Goal: Transaction & Acquisition: Purchase product/service

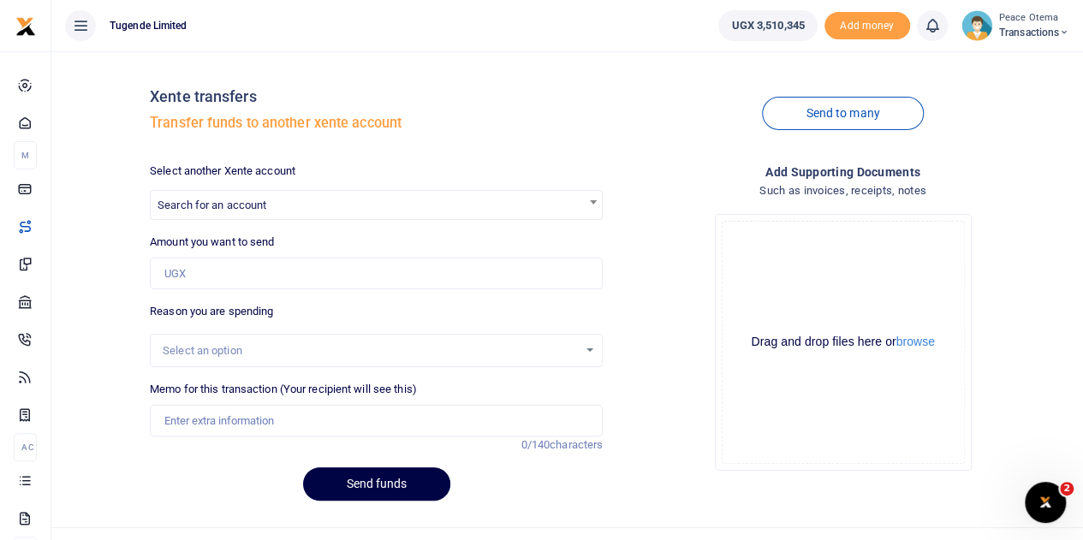
click at [1061, 33] on icon at bounding box center [1064, 33] width 10 height 12
click at [1009, 54] on link "Switch accounts" at bounding box center [1004, 63] width 135 height 24
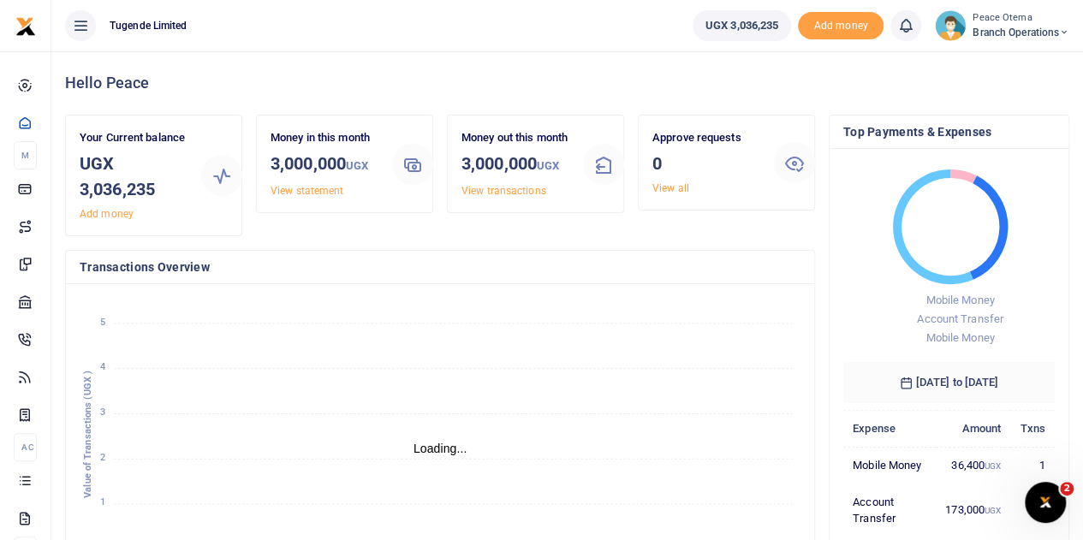
scroll to position [14, 14]
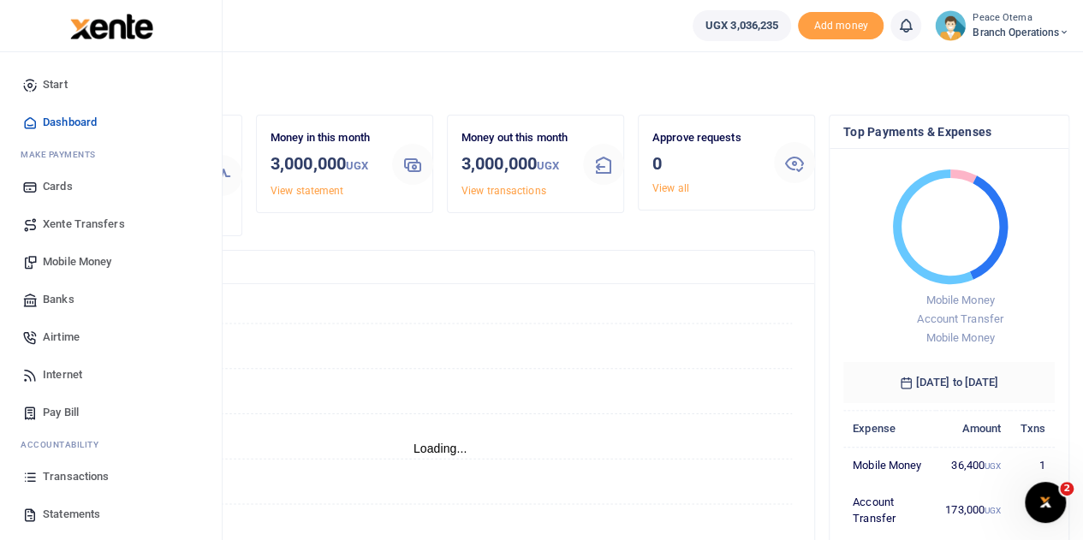
click at [64, 265] on span "Mobile Money" at bounding box center [77, 261] width 69 height 17
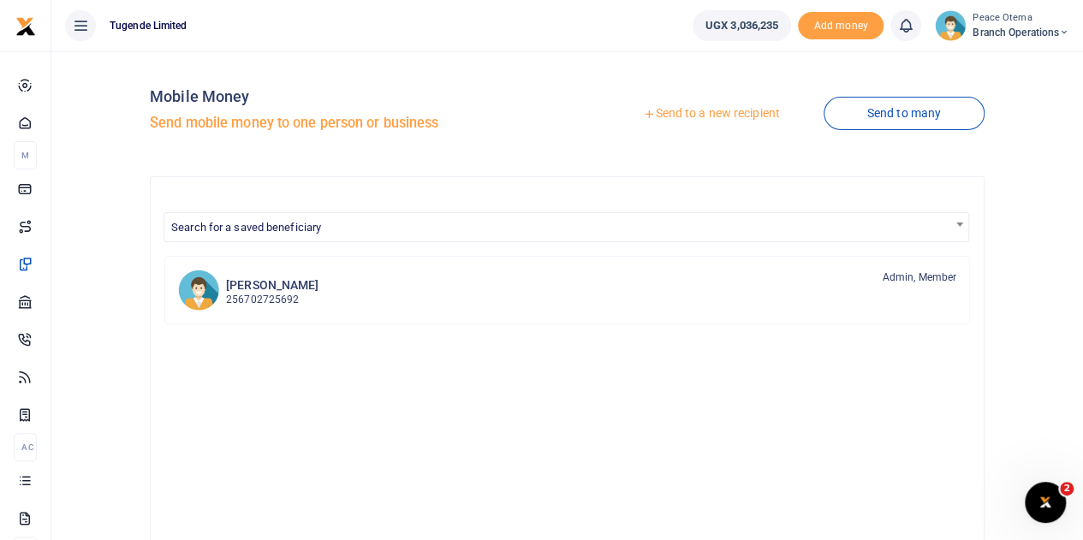
click at [643, 116] on icon at bounding box center [649, 114] width 12 height 12
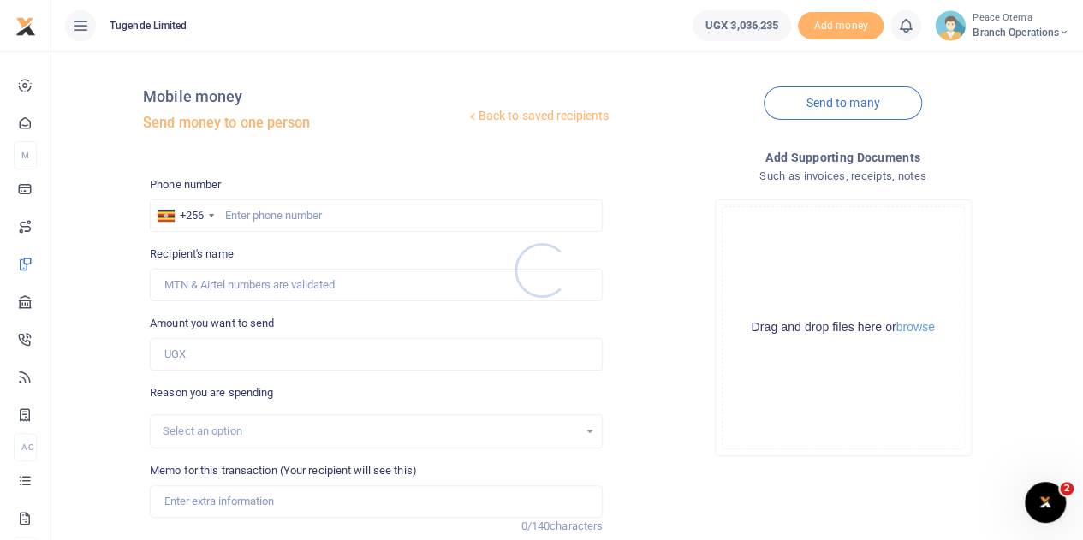
click at [236, 210] on div at bounding box center [541, 270] width 1083 height 540
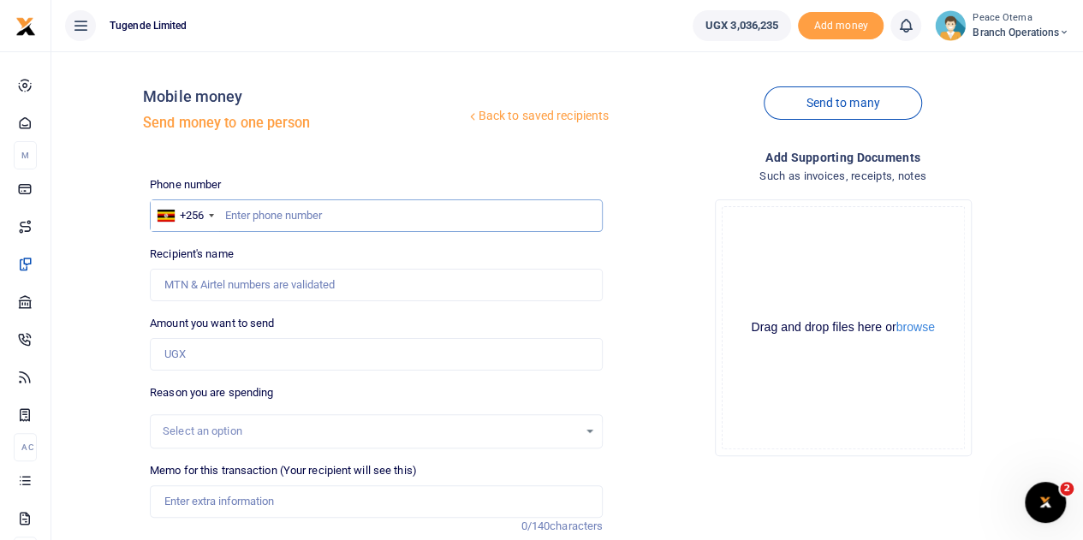
click at [236, 210] on input "text" at bounding box center [376, 216] width 453 height 33
paste input "0777152062"
type input "0777152062"
type input "Fred Nkuubi"
click at [230, 211] on input "0777152062" at bounding box center [376, 216] width 453 height 33
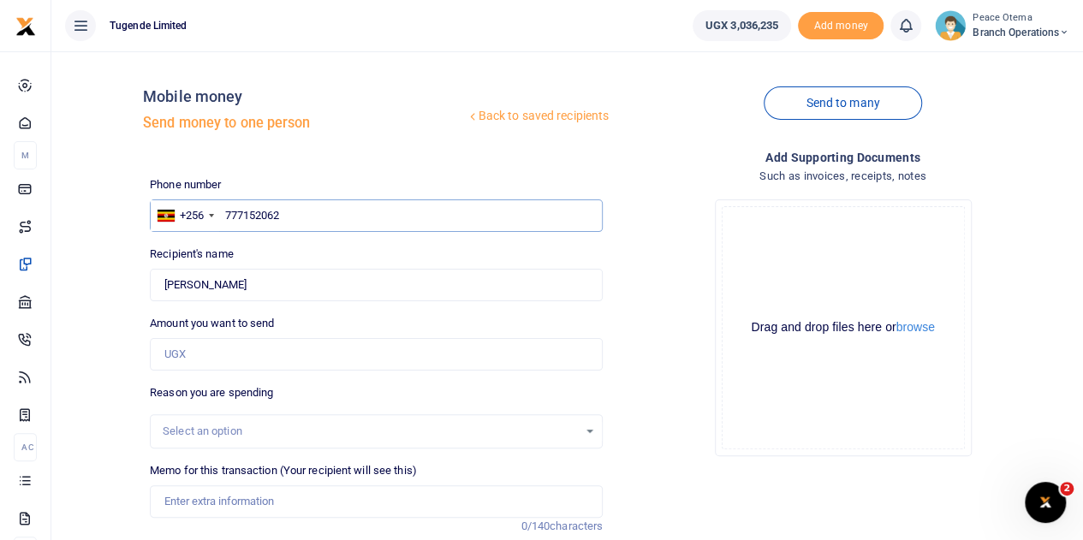
type input "777152062"
click at [181, 350] on input "Amount you want to send" at bounding box center [376, 354] width 453 height 33
type input "100,000"
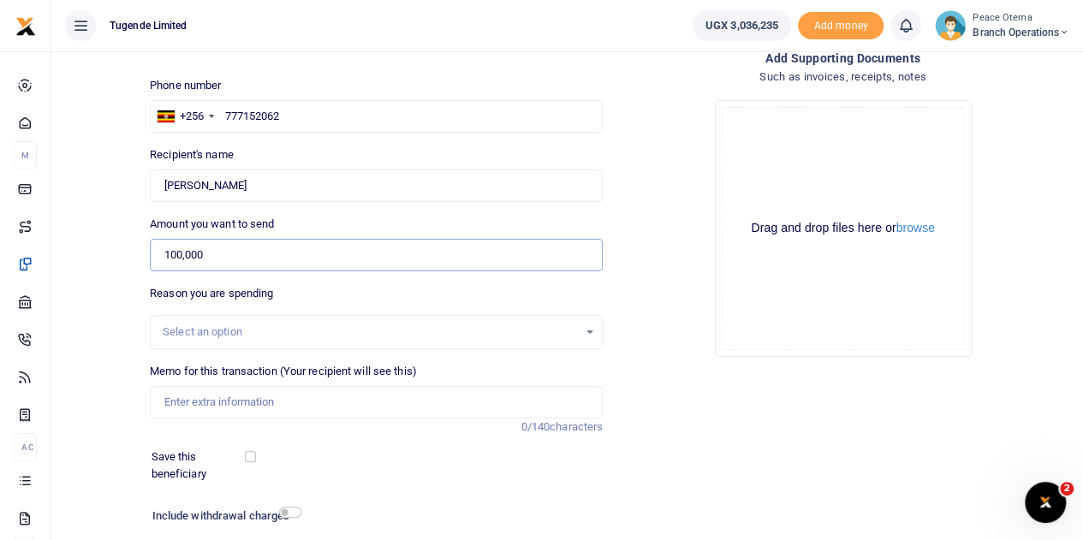
scroll to position [111, 0]
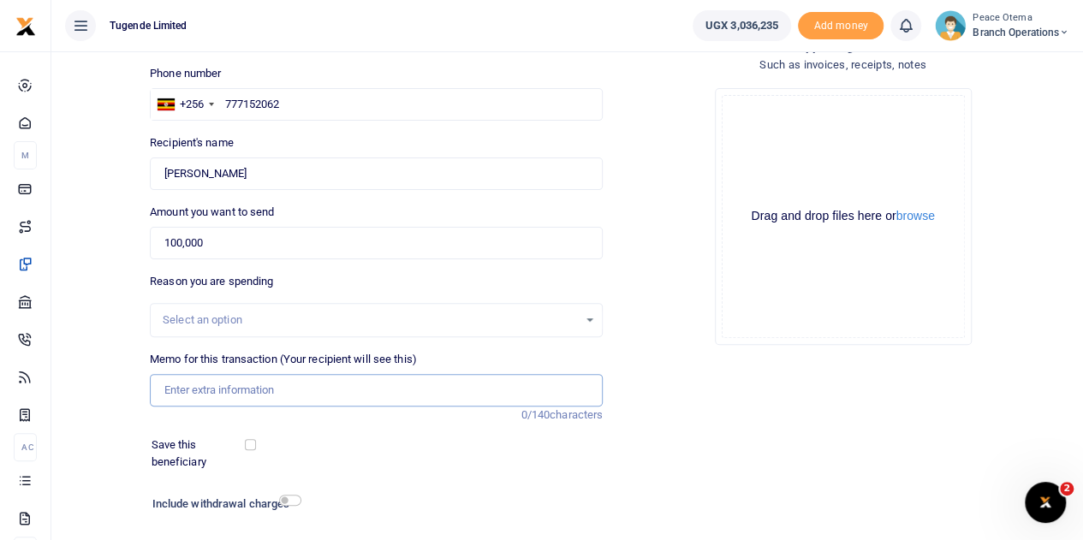
click at [199, 390] on input "Memo for this transaction (Your recipient will see this)" at bounding box center [376, 390] width 453 height 33
paste input "TLUG-016927"
click at [240, 388] on input "TLUG016927" at bounding box center [376, 390] width 453 height 33
click at [243, 387] on input "TLUG016927" at bounding box center [376, 390] width 453 height 33
paste input "Transfer of 5 BM100cc bikes from Mityana to Mubende"
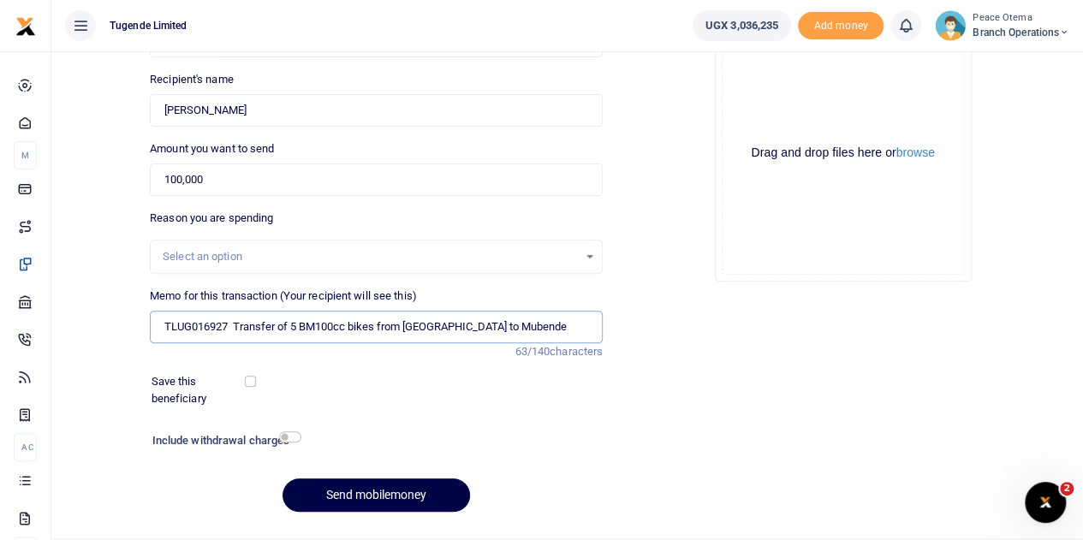
scroll to position [216, 0]
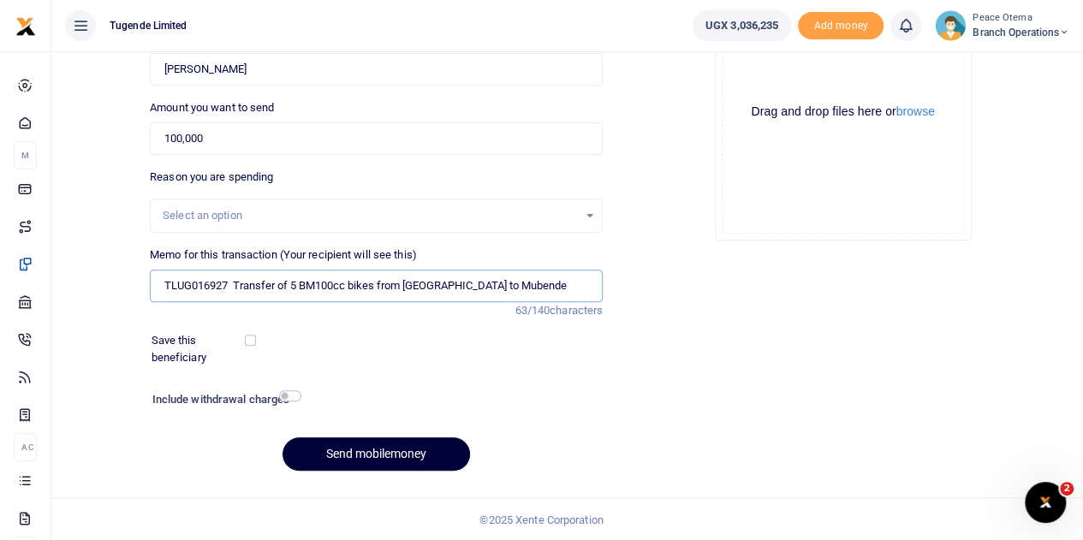
type input "TLUG016927 Transfer of 5 BM100cc bikes from Mityana to Mubende"
click at [346, 450] on button "Send mobilemoney" at bounding box center [377, 454] width 188 height 33
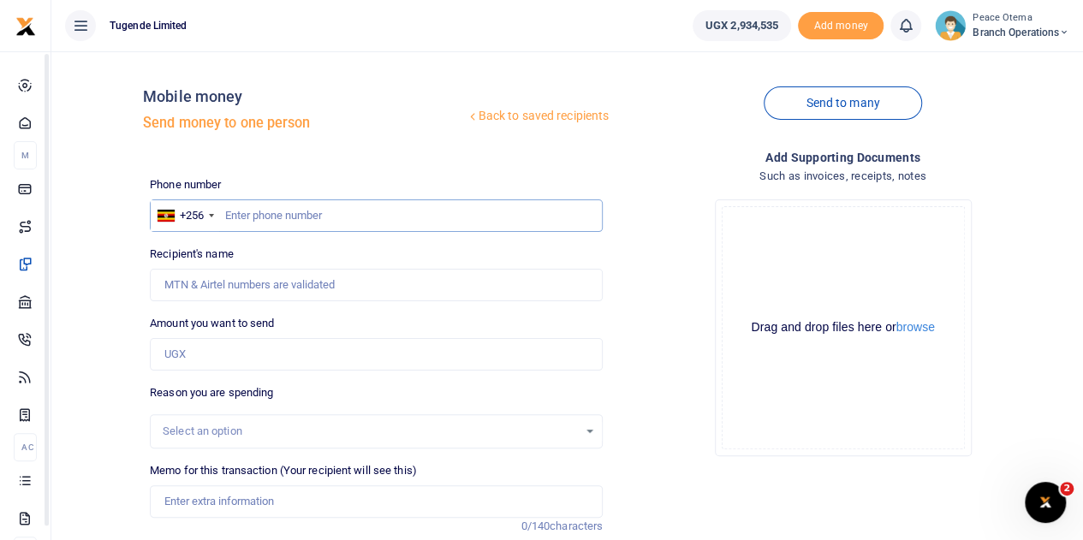
click at [295, 210] on input "text" at bounding box center [376, 216] width 453 height 33
paste input "746850103"
type input "746850103"
type input "[PERSON_NAME]"
type input "746850103"
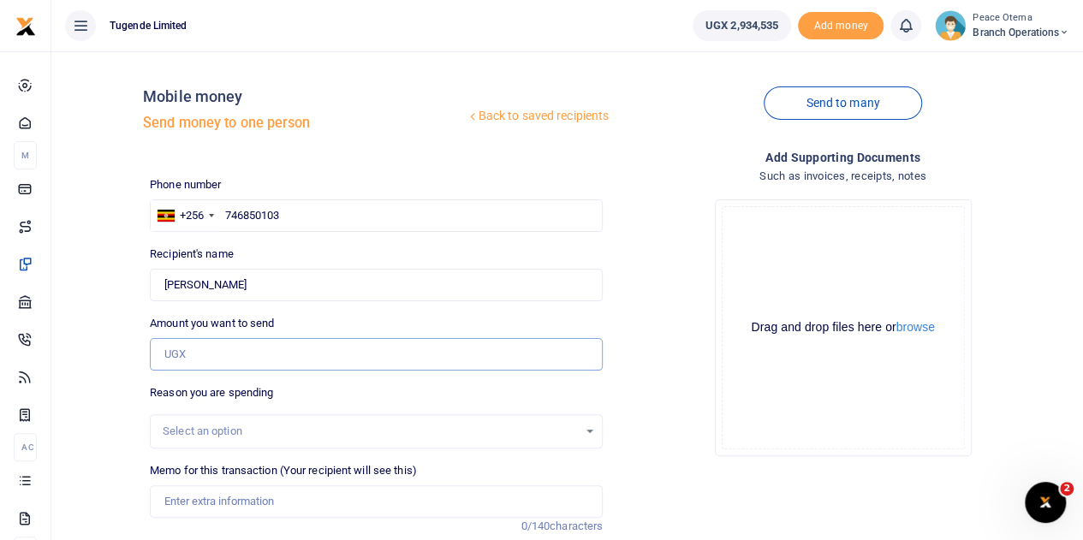
click at [208, 358] on input "Amount you want to send" at bounding box center [376, 354] width 453 height 33
click at [196, 361] on input "Amount you want to send" at bounding box center [376, 354] width 453 height 33
paste input "250,000.00"
type input "250,000"
click at [224, 498] on input "Memo for this transaction (Your recipient will see this)" at bounding box center [376, 502] width 453 height 33
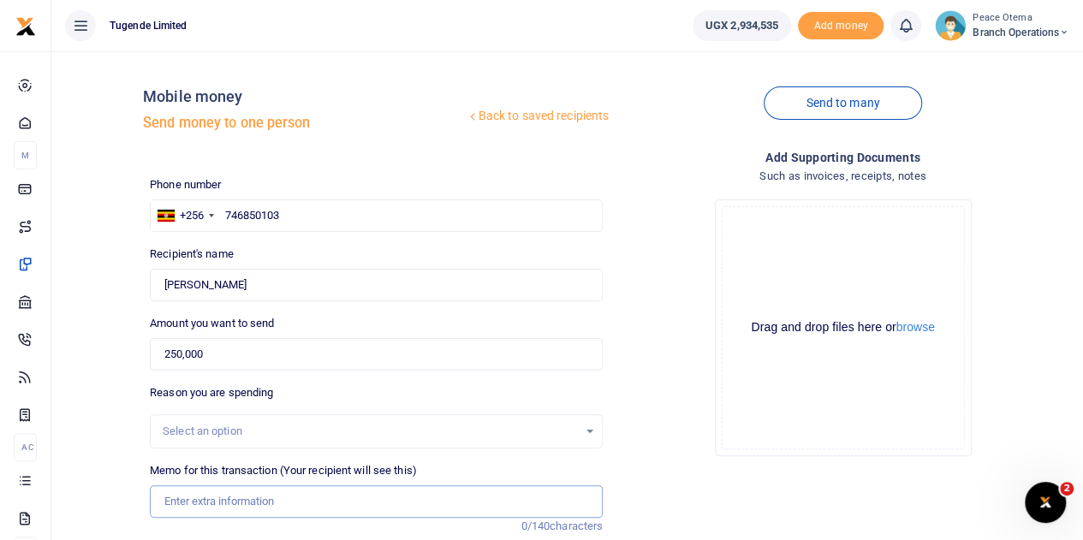
click at [190, 507] on input "Memo for this transaction (Your recipient will see this)" at bounding box center [376, 502] width 453 height 33
paste input "TLUG-017127"
click at [190, 507] on input "TLUG-017127" at bounding box center [376, 502] width 453 height 33
click at [194, 504] on input "TLUG-017127" at bounding box center [376, 502] width 453 height 33
click at [245, 498] on input "TLUG017127" at bounding box center [376, 502] width 453 height 33
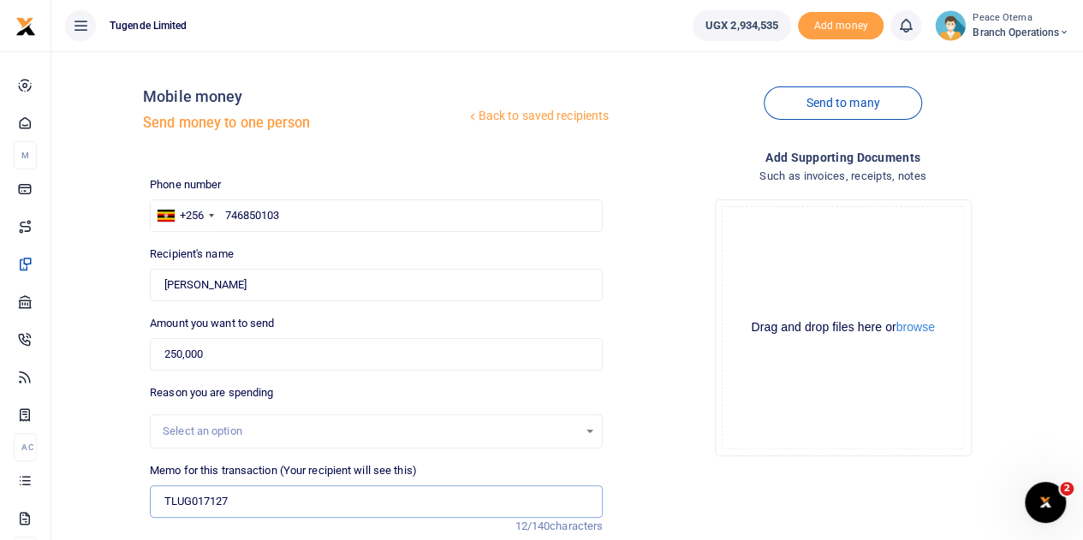
click at [247, 503] on input "TLUG017127" at bounding box center [376, 502] width 453 height 33
paste input "Temporary relocation facilitation to Fort portal for Ronald Nuwagaba"
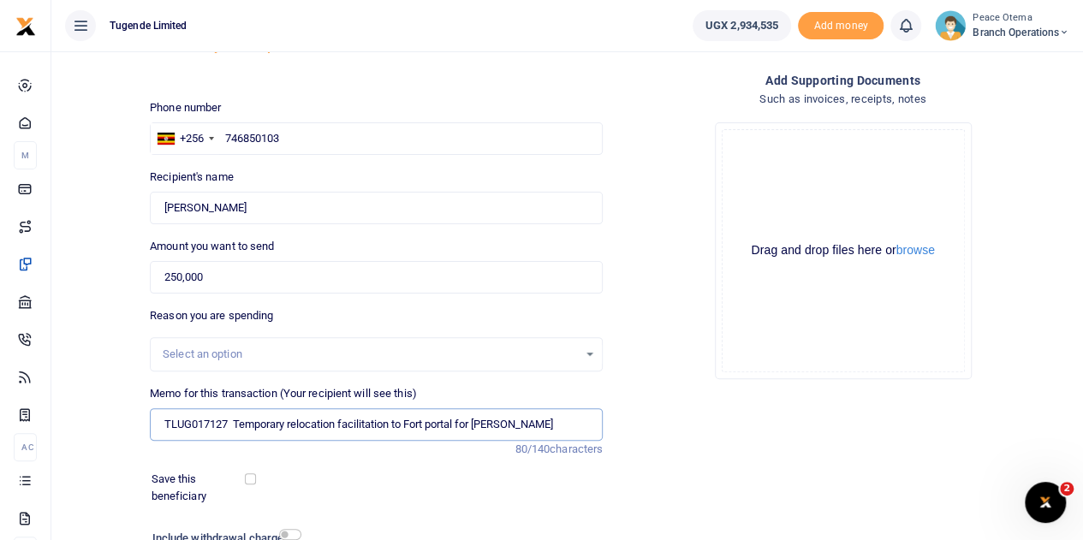
scroll to position [80, 0]
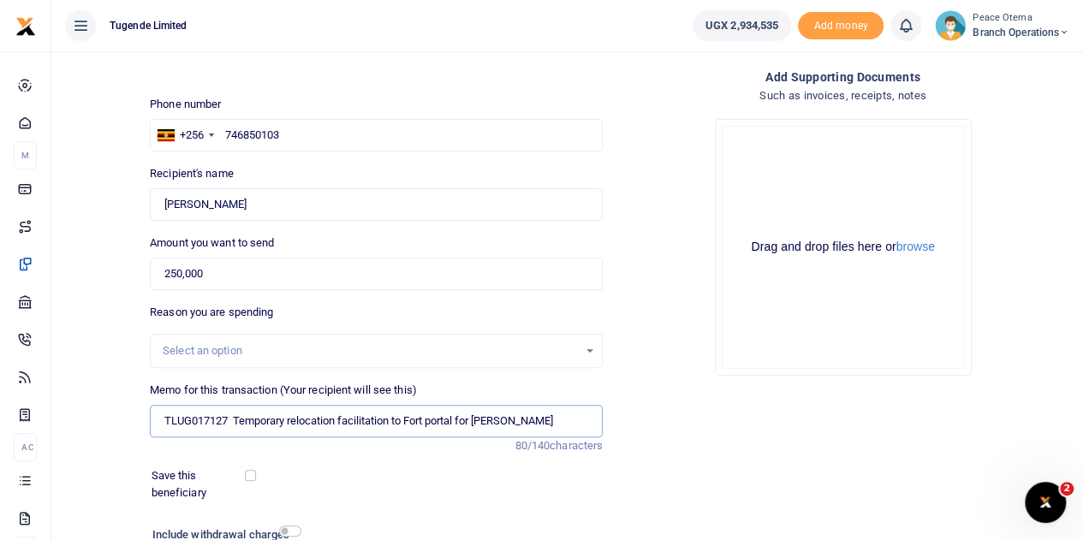
click at [536, 420] on input "TLUG017127 Temporary relocation facilitation to Fort portal for Ronald Nuwagaba" at bounding box center [376, 421] width 453 height 33
type input "TLUG017127 Temporary relocation facilitation to Fort portal for Ronald Nuwagaba"
click at [210, 278] on input "250,000" at bounding box center [376, 274] width 453 height 33
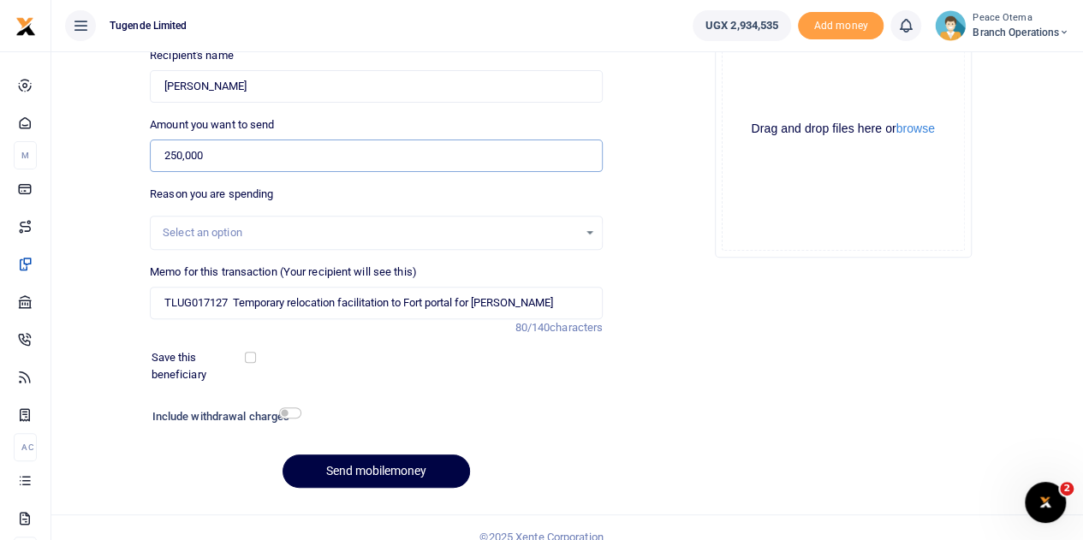
scroll to position [214, 0]
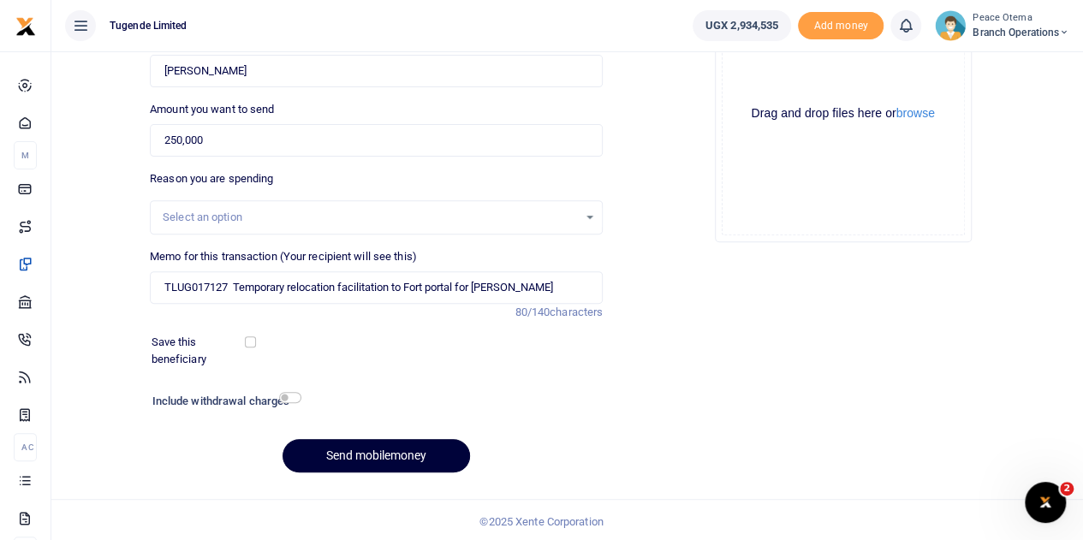
click at [350, 465] on button "Send mobilemoney" at bounding box center [377, 455] width 188 height 33
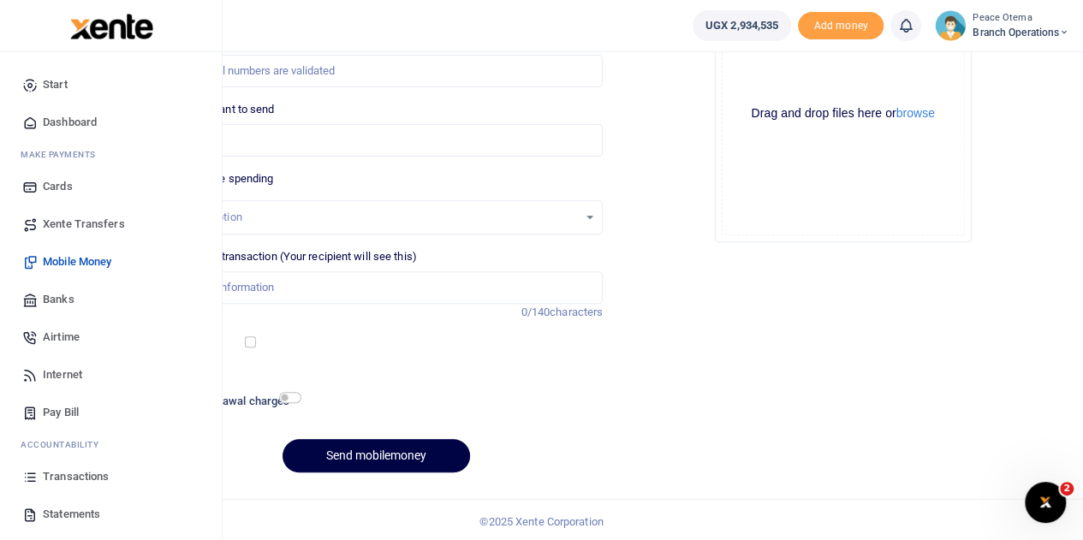
click at [96, 476] on span "Transactions" at bounding box center [76, 476] width 66 height 17
